Goal: Information Seeking & Learning: Check status

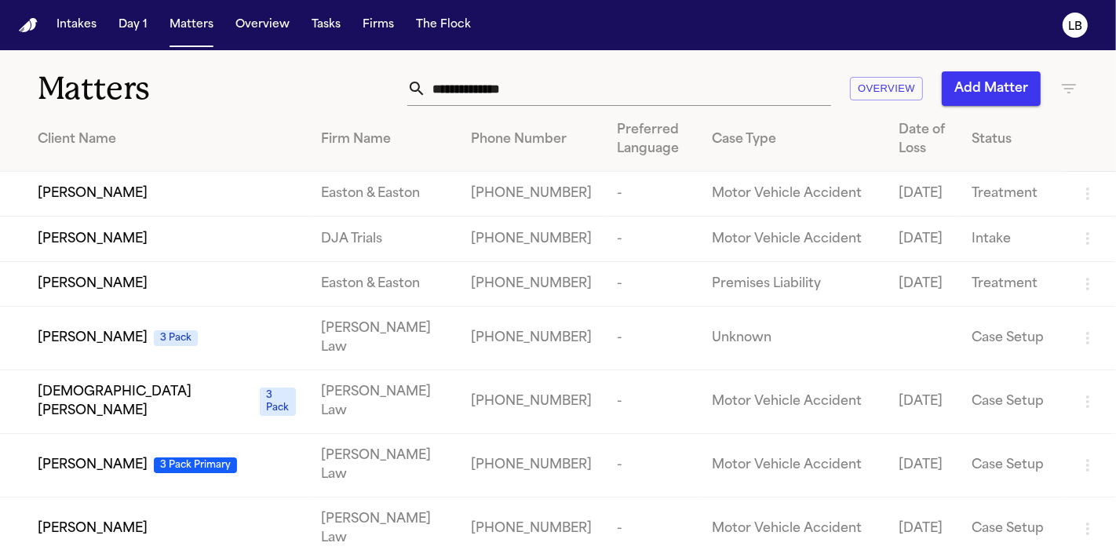
click at [542, 88] on input "text" at bounding box center [628, 88] width 405 height 35
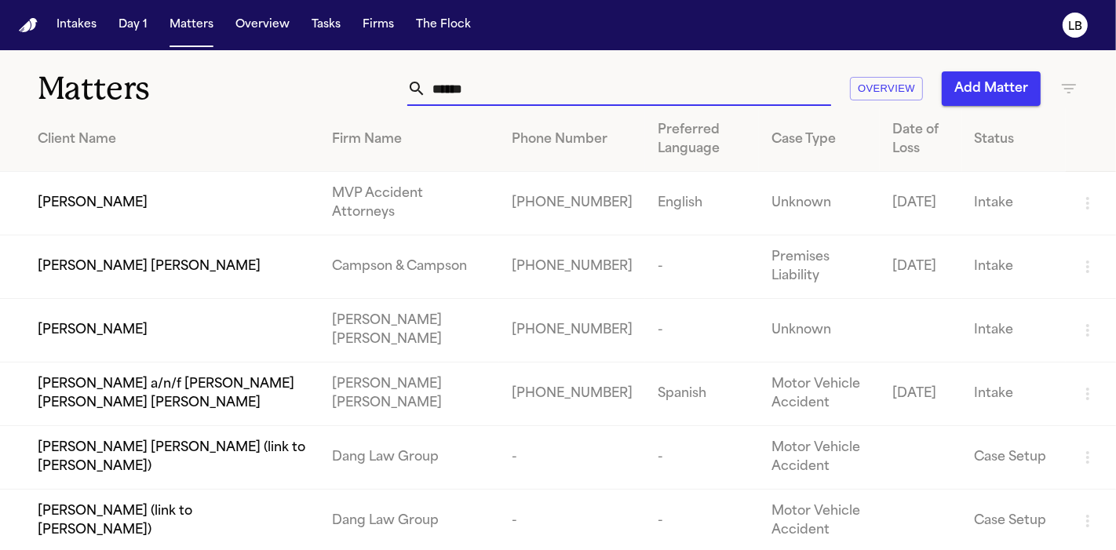
click at [504, 89] on input "******" at bounding box center [628, 88] width 405 height 35
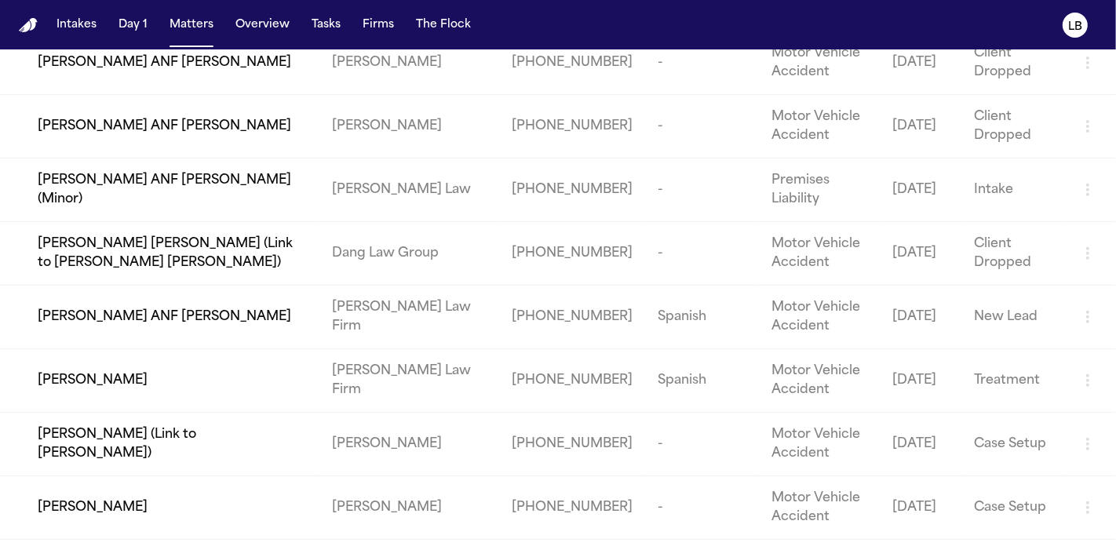
scroll to position [523, 0]
type input "******"
click at [100, 366] on td "[PERSON_NAME]" at bounding box center [159, 381] width 319 height 64
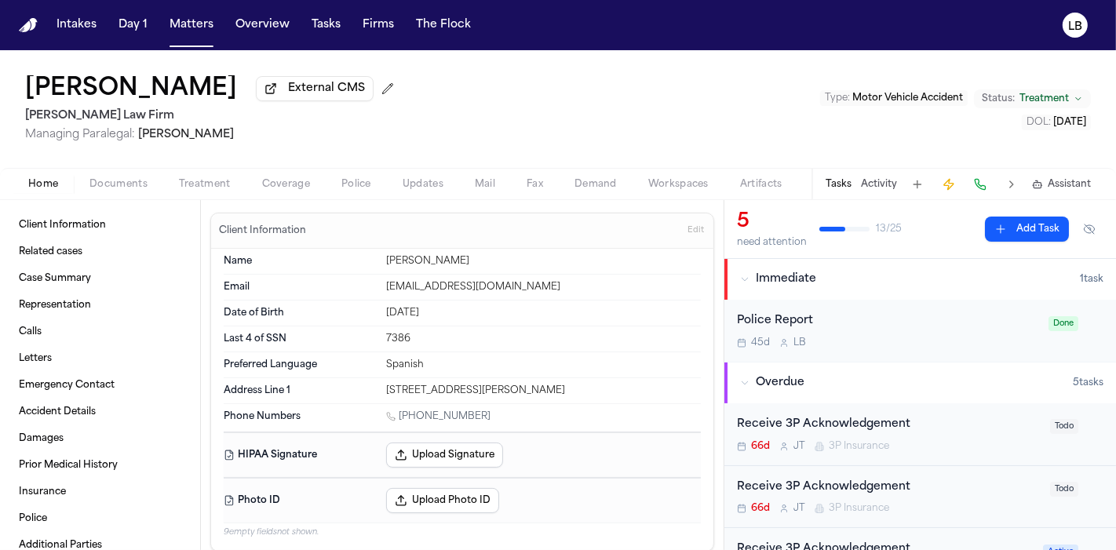
drag, startPoint x: 493, startPoint y: 418, endPoint x: 399, endPoint y: 411, distance: 94.5
click at [399, 411] on div "[PHONE_NUMBER]" at bounding box center [543, 418] width 315 height 15
copy link "[PHONE_NUMBER]"
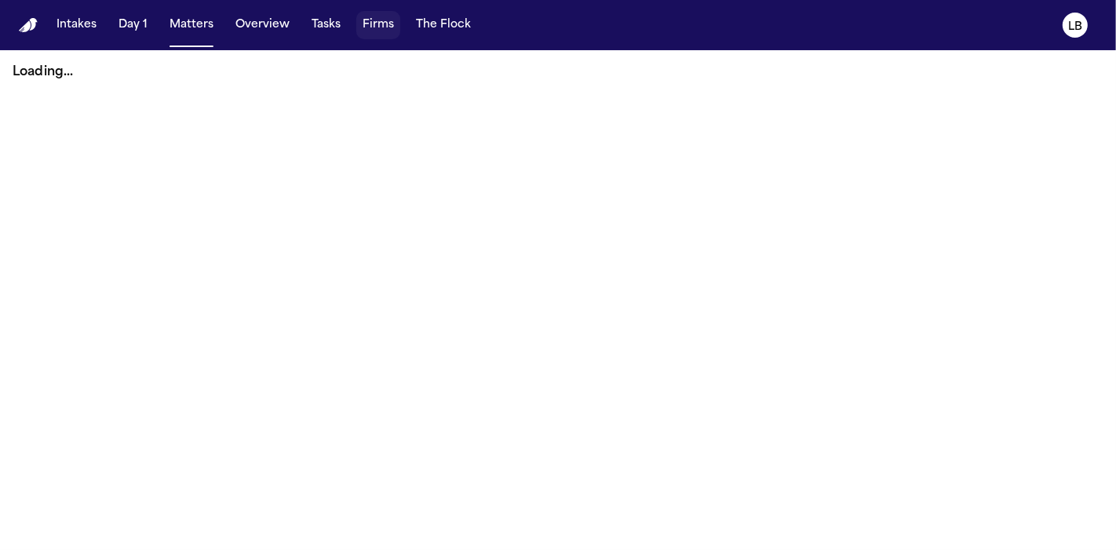
click at [332, 29] on span "button" at bounding box center [326, 25] width 42 height 35
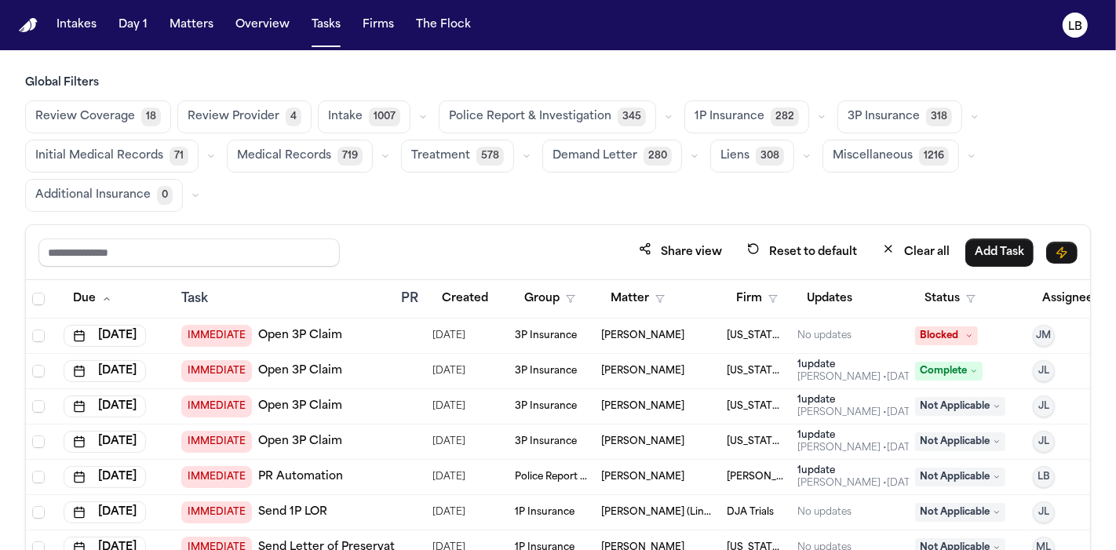
click at [1047, 299] on span "button" at bounding box center [558, 469] width 1064 height 378
click at [1050, 297] on span "button" at bounding box center [558, 469] width 1064 height 378
click at [1050, 298] on span "button" at bounding box center [558, 469] width 1064 height 378
click at [736, 295] on span "button" at bounding box center [558, 469] width 1064 height 378
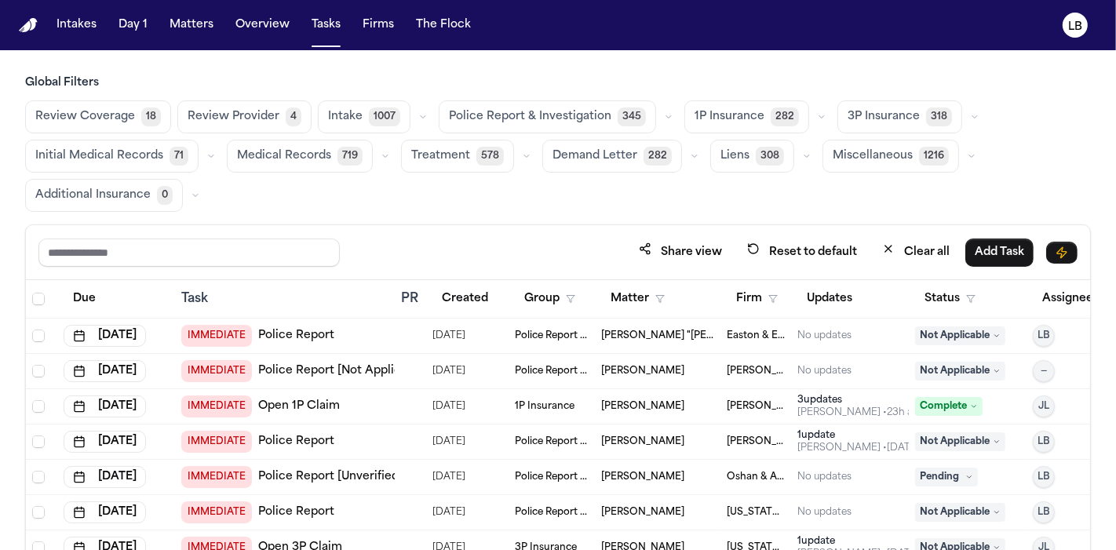
click at [759, 294] on span "button" at bounding box center [558, 469] width 1064 height 378
click at [1047, 300] on span "button" at bounding box center [558, 469] width 1064 height 378
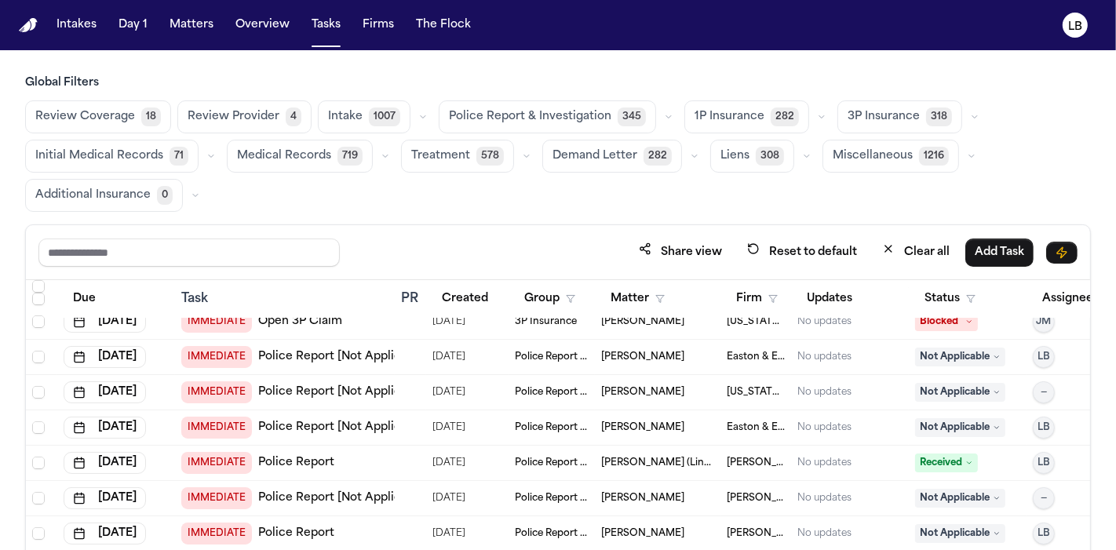
scroll to position [580, 0]
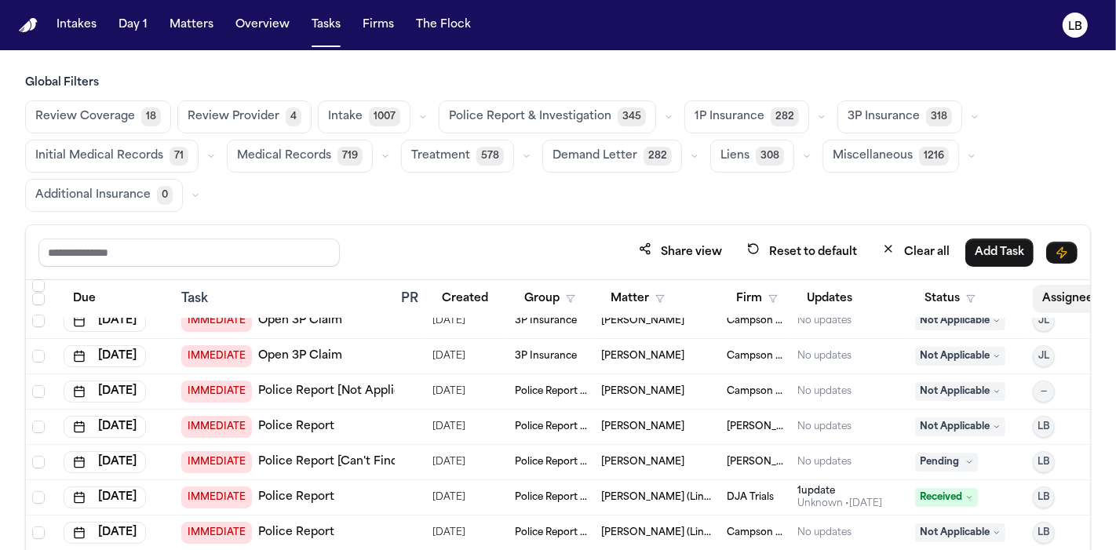
click at [1063, 294] on span "button" at bounding box center [1076, 299] width 84 height 35
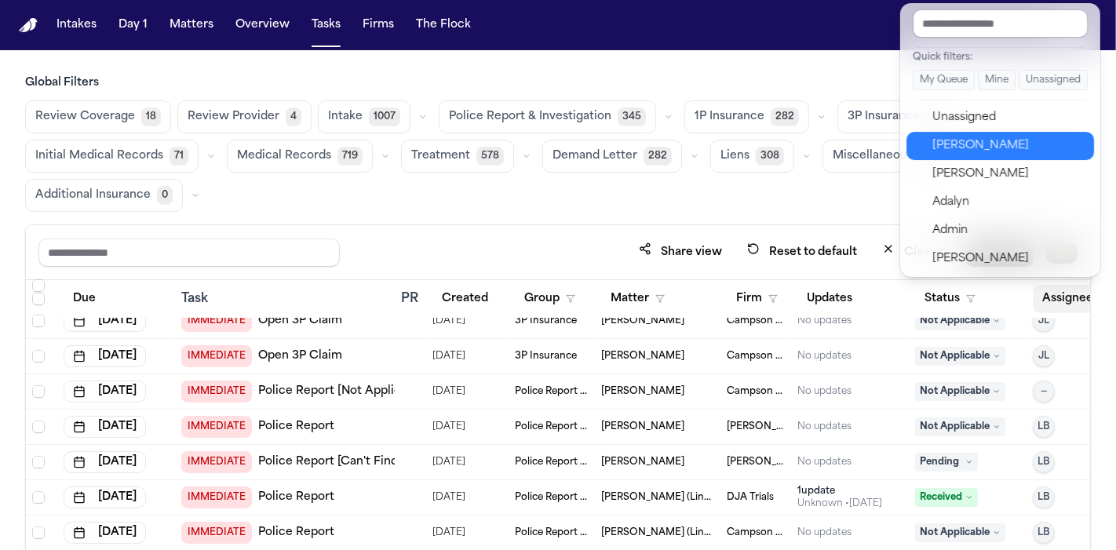
click at [1020, 147] on div "Lina Becerra" at bounding box center [1009, 146] width 153 height 19
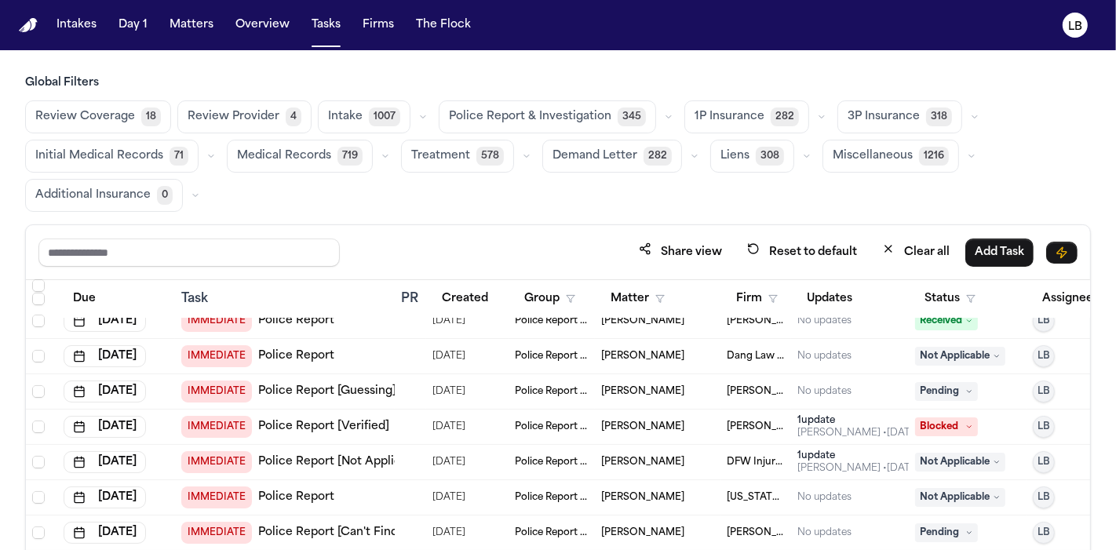
click at [956, 295] on span "button" at bounding box center [950, 299] width 68 height 35
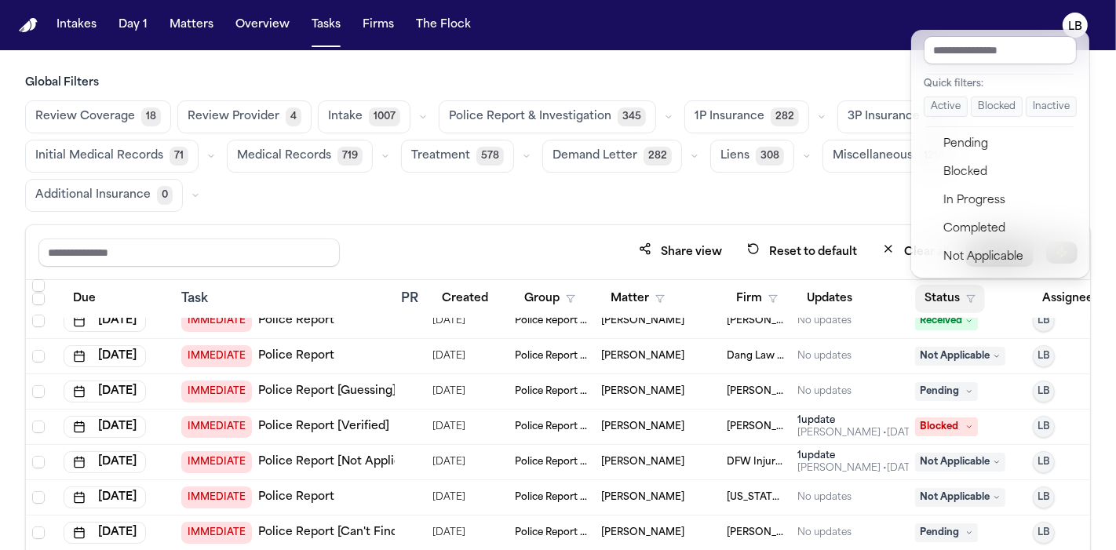
click at [974, 126] on div at bounding box center [1000, 126] width 147 height 1
click at [977, 135] on div "Pending" at bounding box center [1009, 144] width 131 height 19
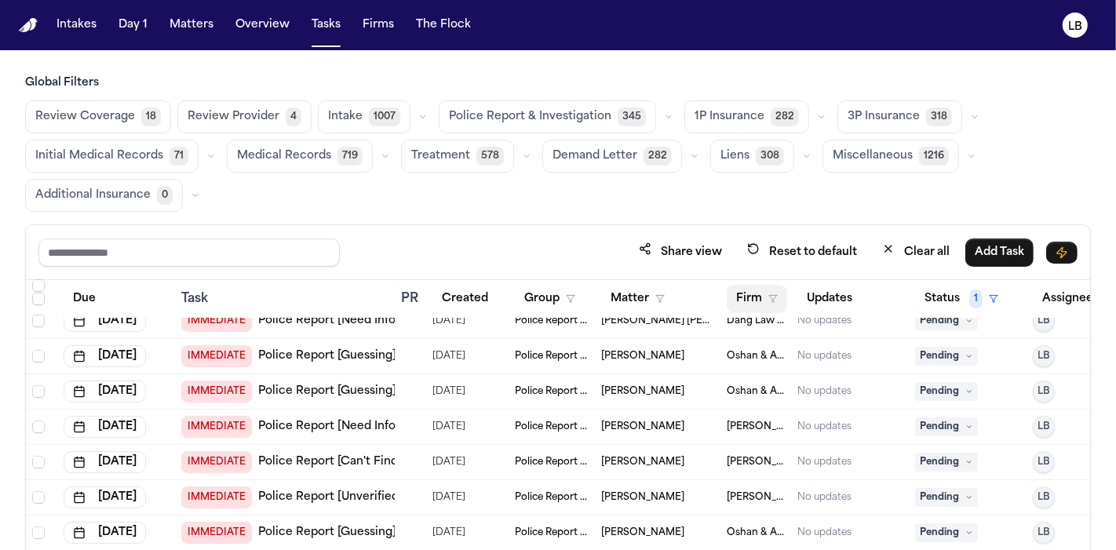
click at [756, 306] on span "button" at bounding box center [757, 299] width 59 height 35
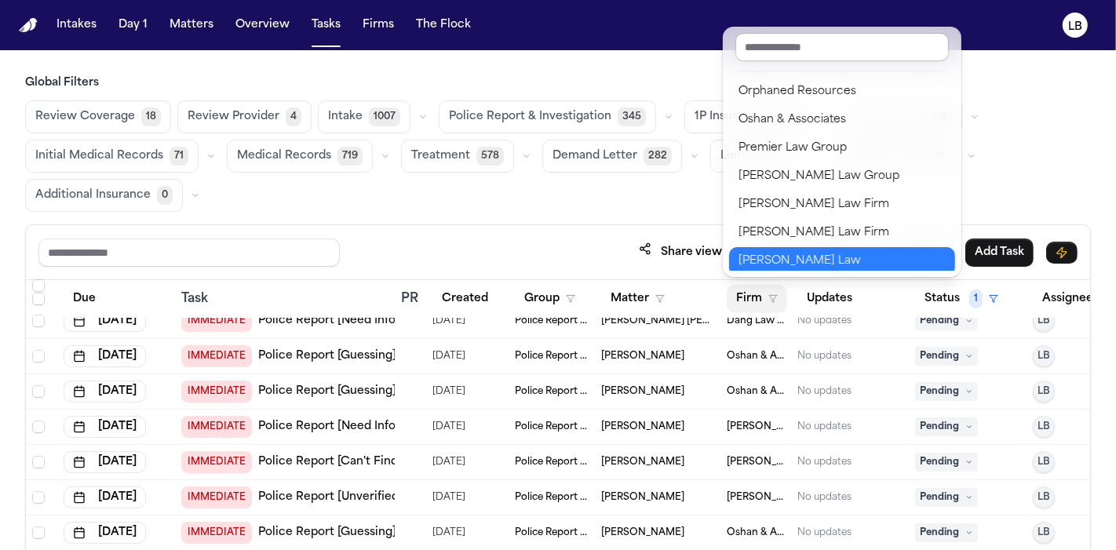
scroll to position [1718, 0]
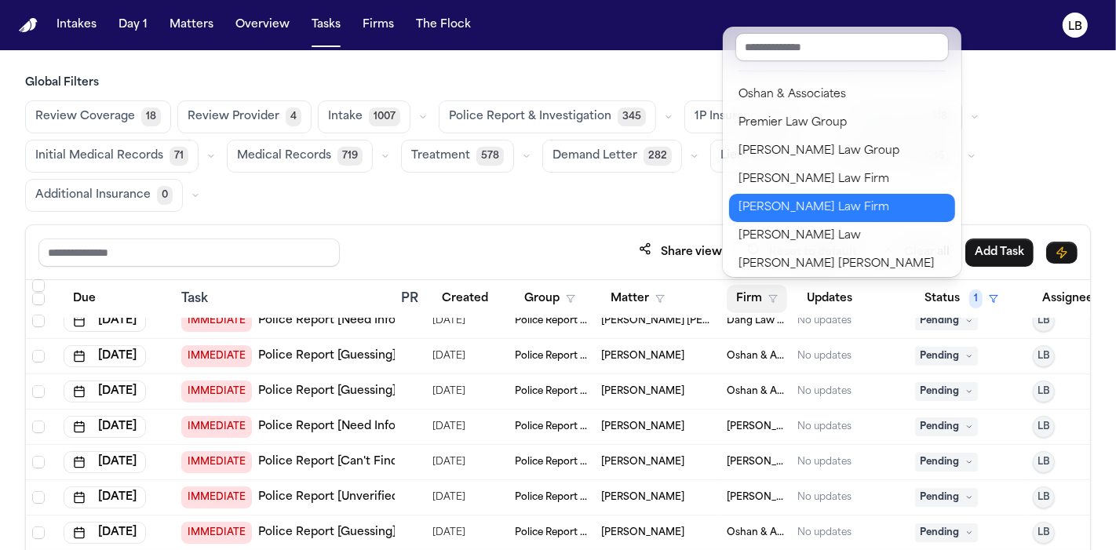
click at [847, 199] on div "[PERSON_NAME] Law Firm" at bounding box center [842, 208] width 207 height 19
